Goal: Find specific page/section: Find specific page/section

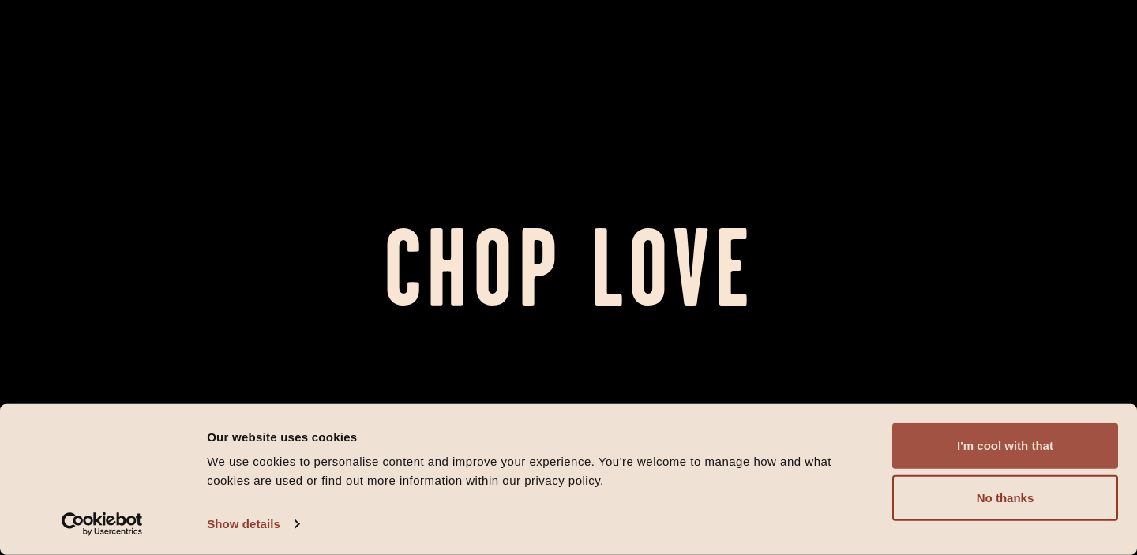
click at [937, 452] on button "I'm cool with that" at bounding box center [1005, 446] width 226 height 46
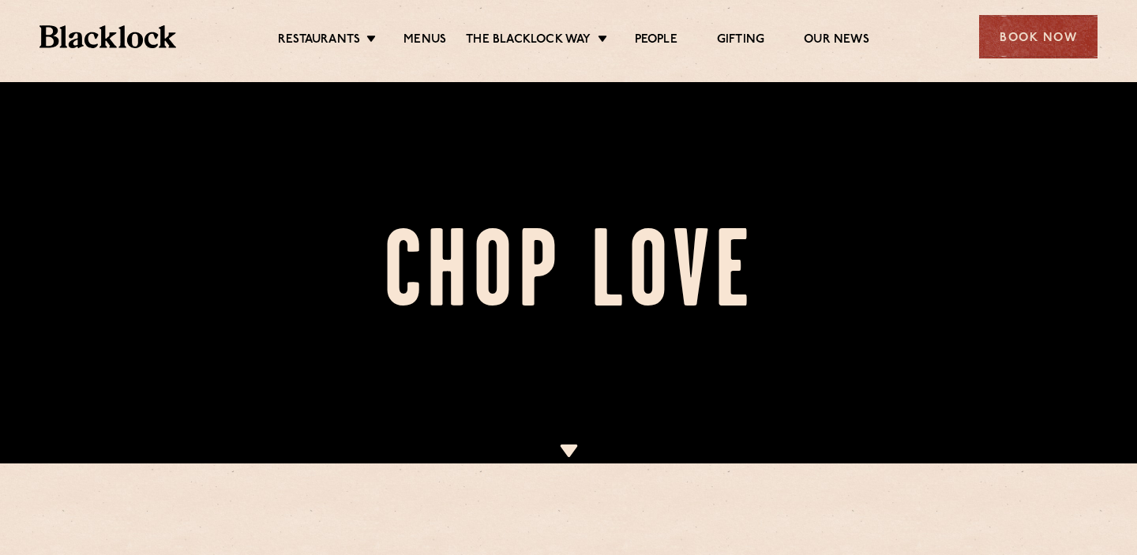
scroll to position [93, 0]
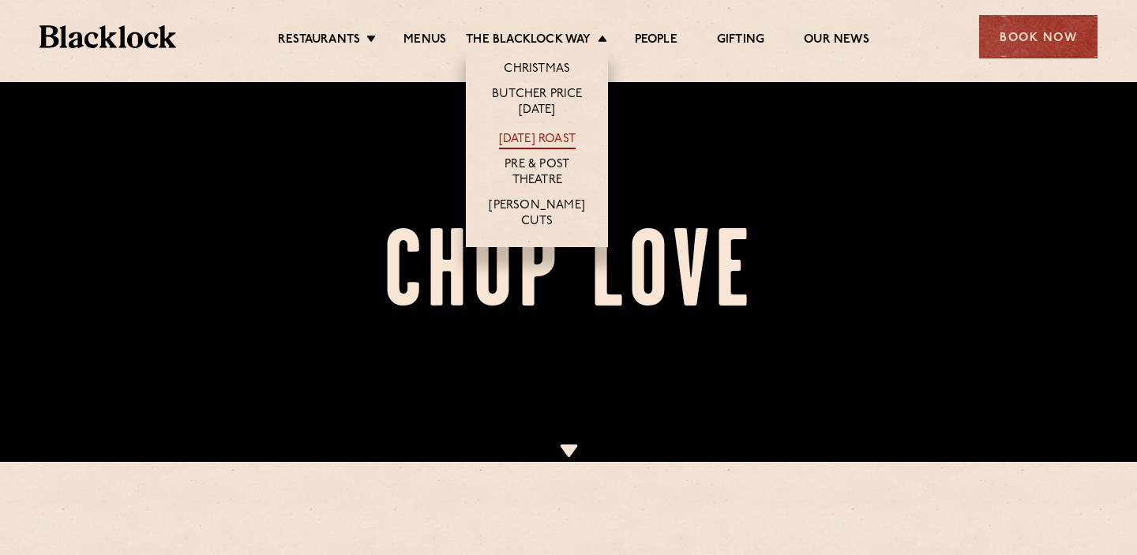
click at [545, 147] on link "[DATE] Roast" at bounding box center [537, 140] width 77 height 17
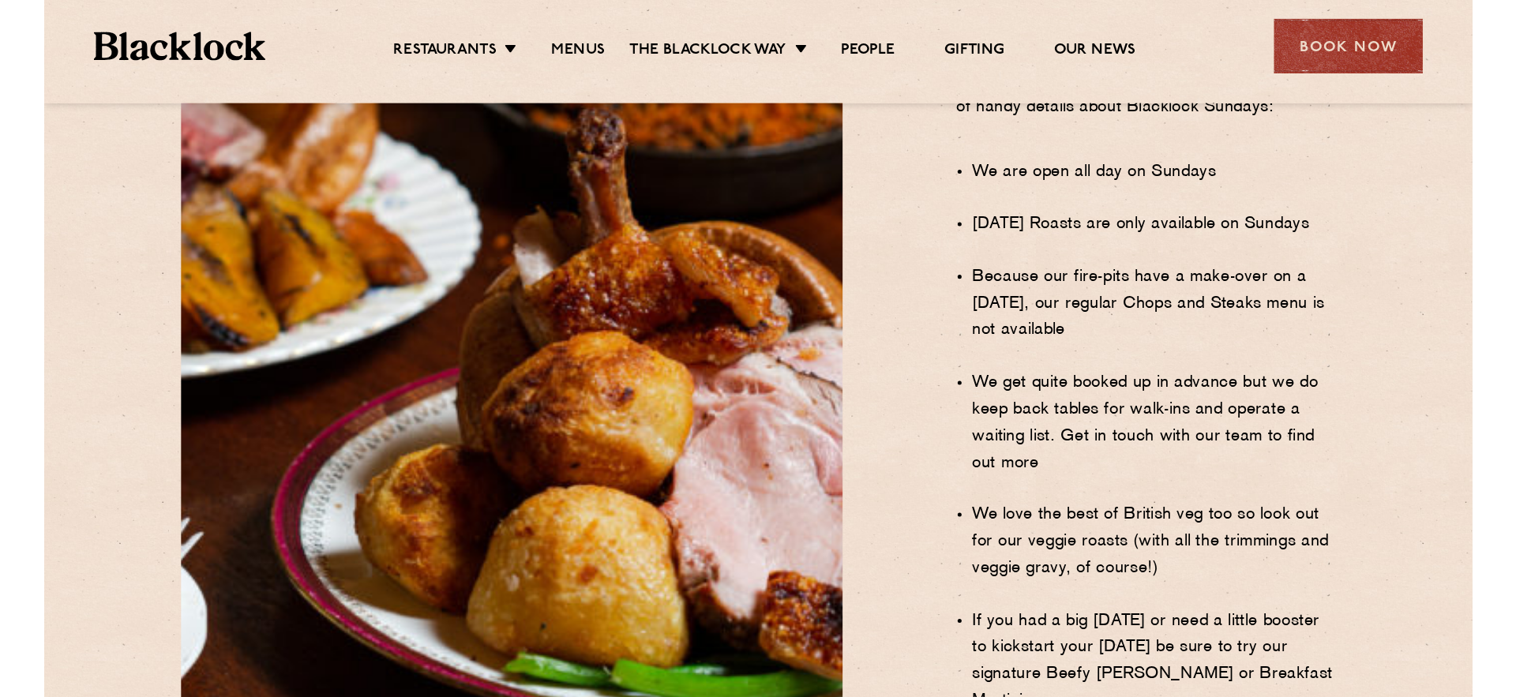
scroll to position [1073, 0]
